Goal: Download file/media

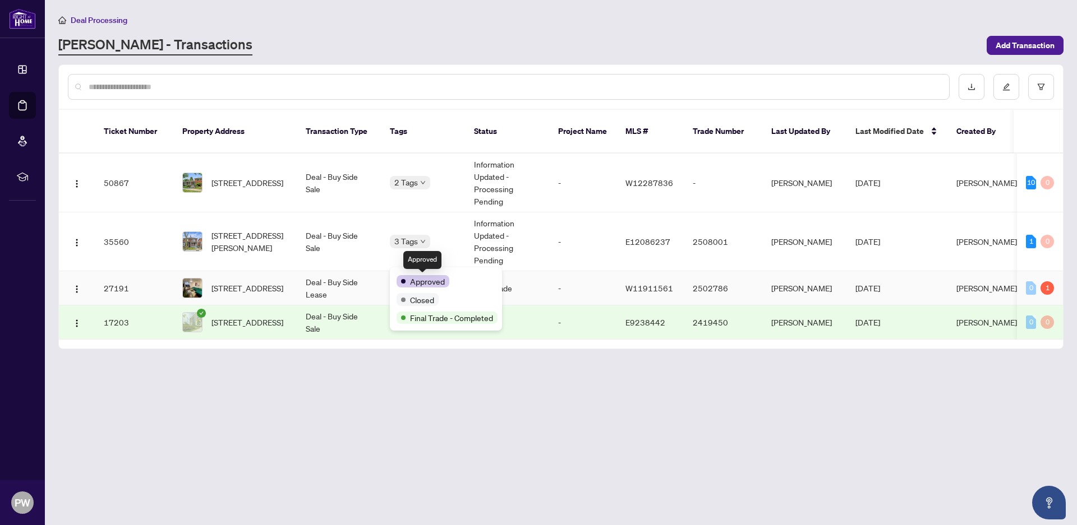
click at [419, 275] on span "Approved" at bounding box center [427, 281] width 35 height 12
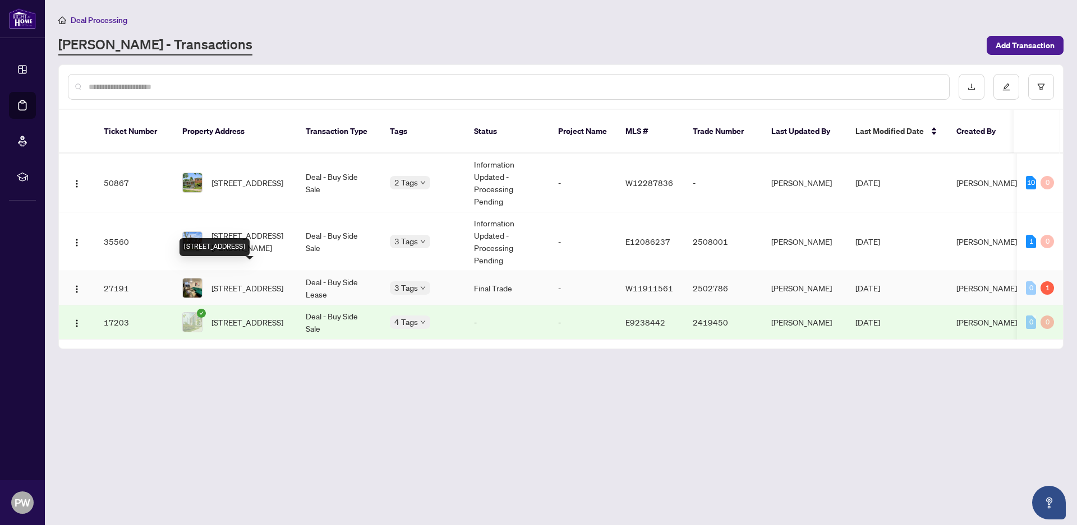
click at [283, 282] on span "[STREET_ADDRESS]" at bounding box center [247, 288] width 72 height 12
click at [333, 307] on td "Deal - Buy Side Sale" at bounding box center [339, 323] width 84 height 34
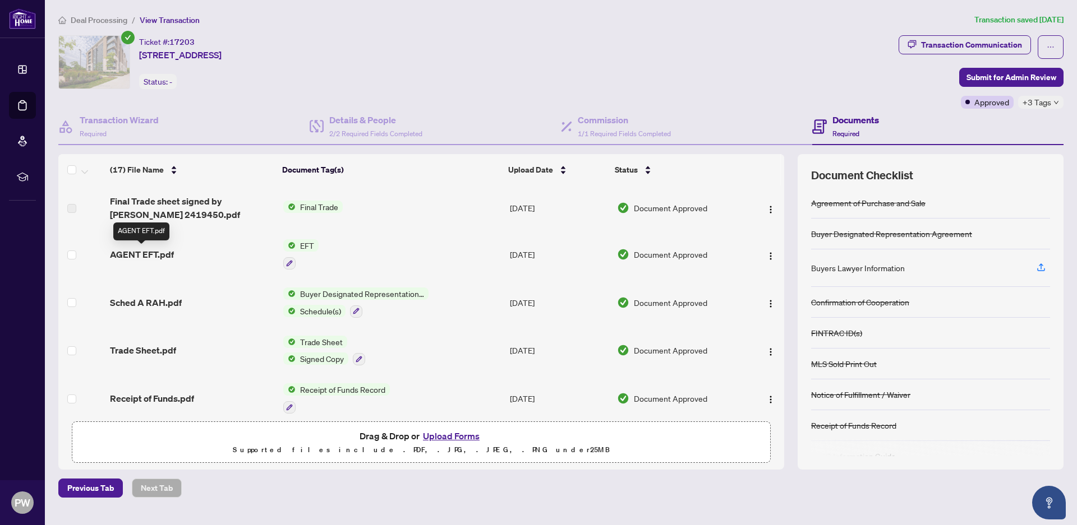
click at [160, 255] on span "AGENT EFT.pdf" at bounding box center [142, 254] width 64 height 13
